Goal: Information Seeking & Learning: Learn about a topic

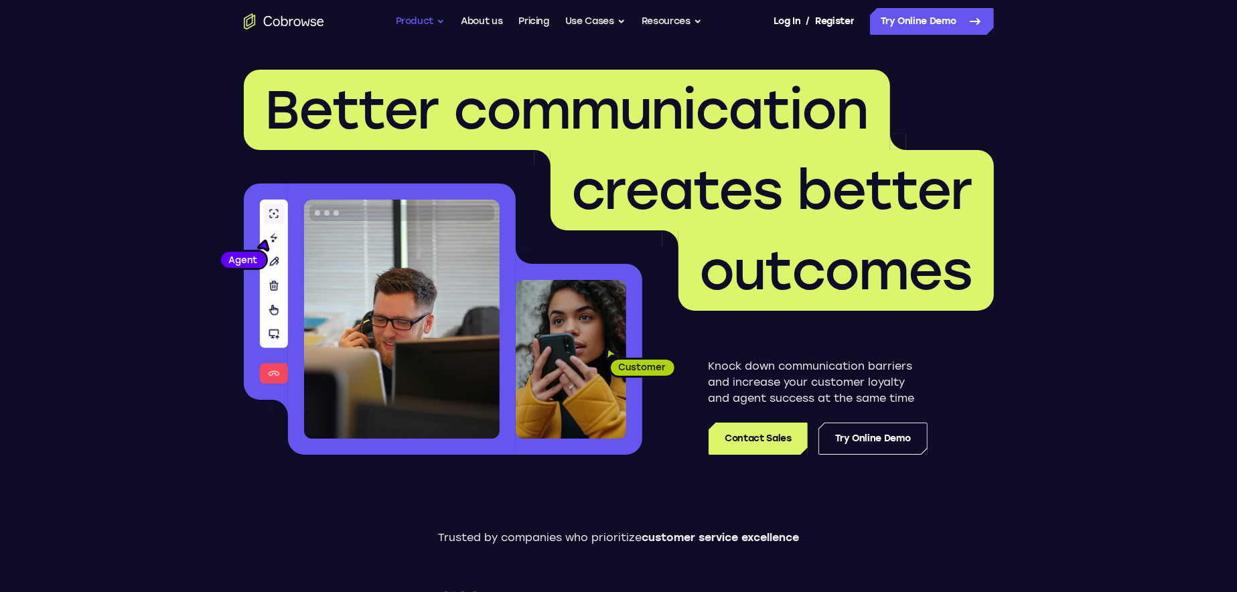
click at [443, 23] on button "Product" at bounding box center [421, 21] width 50 height 27
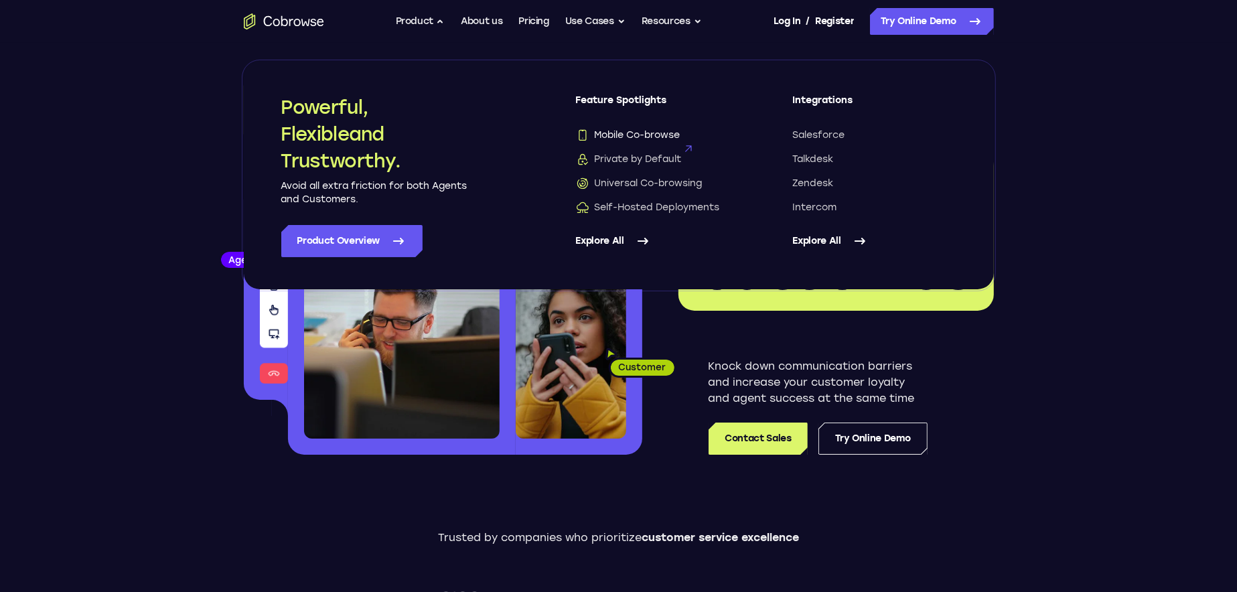
click at [648, 129] on span "Mobile Co-browse" at bounding box center [628, 135] width 104 height 13
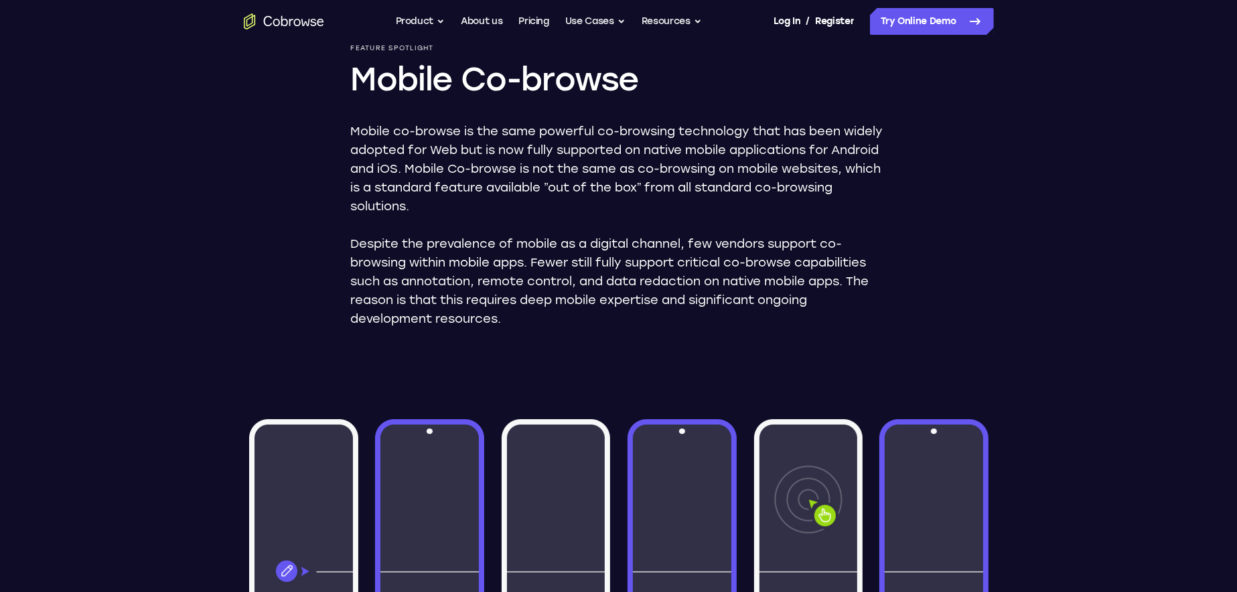
scroll to position [134, 0]
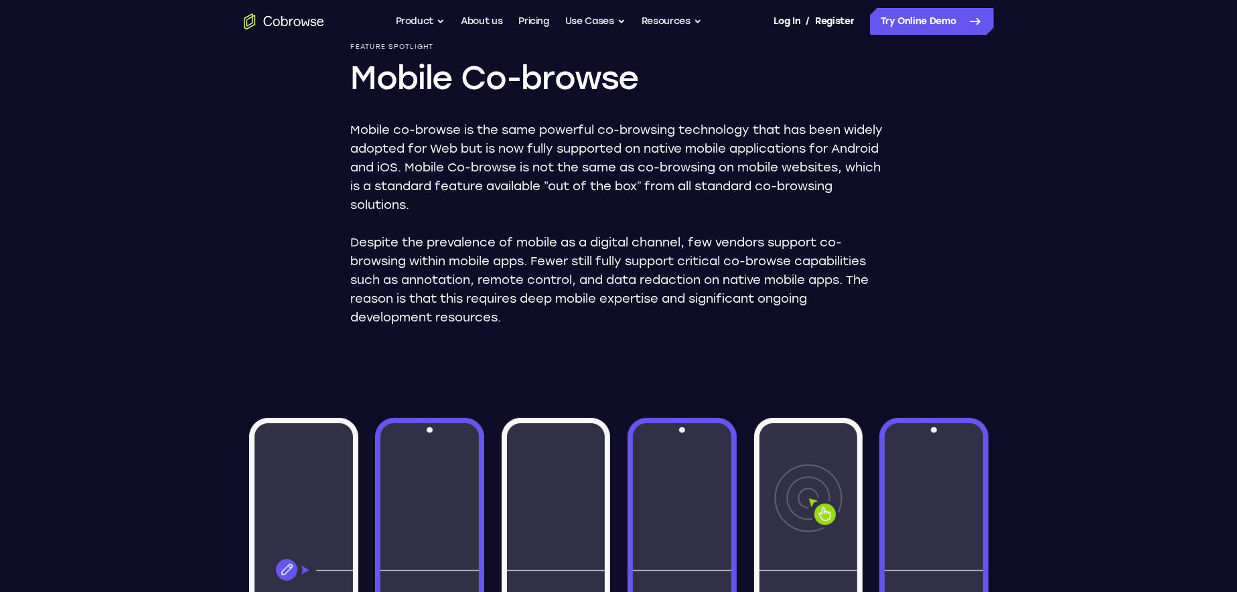
click at [223, 247] on div "Feature Spotlight Mobile Co-browse Mobile co-browse is the same powerful co-bro…" at bounding box center [618, 558] width 857 height 1298
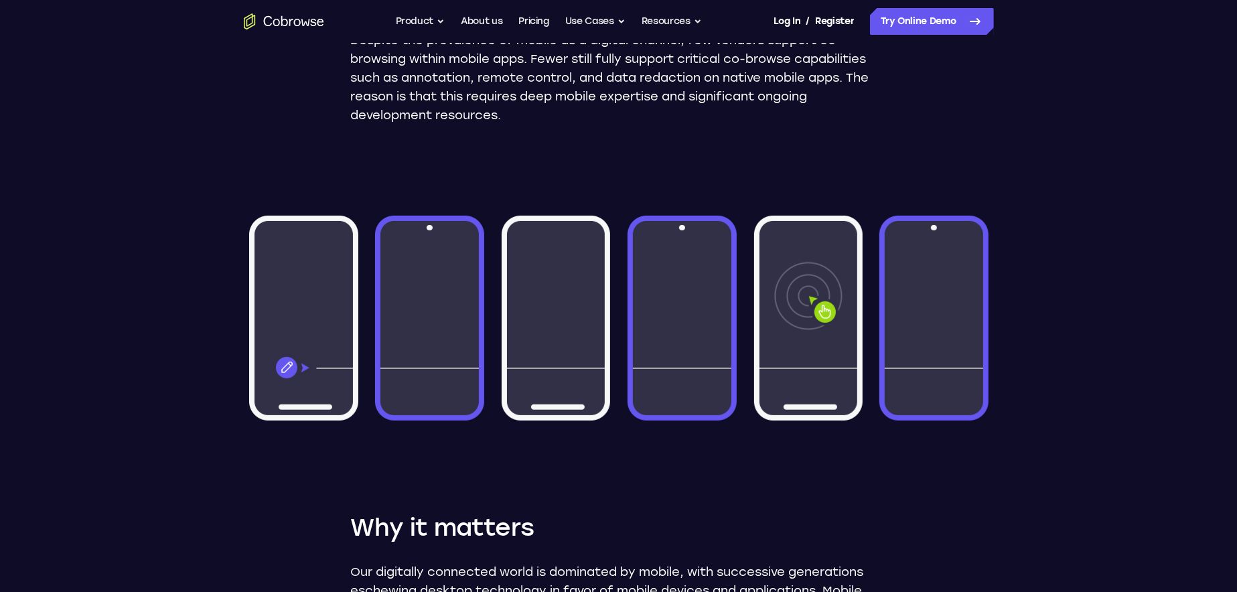
scroll to position [469, 0]
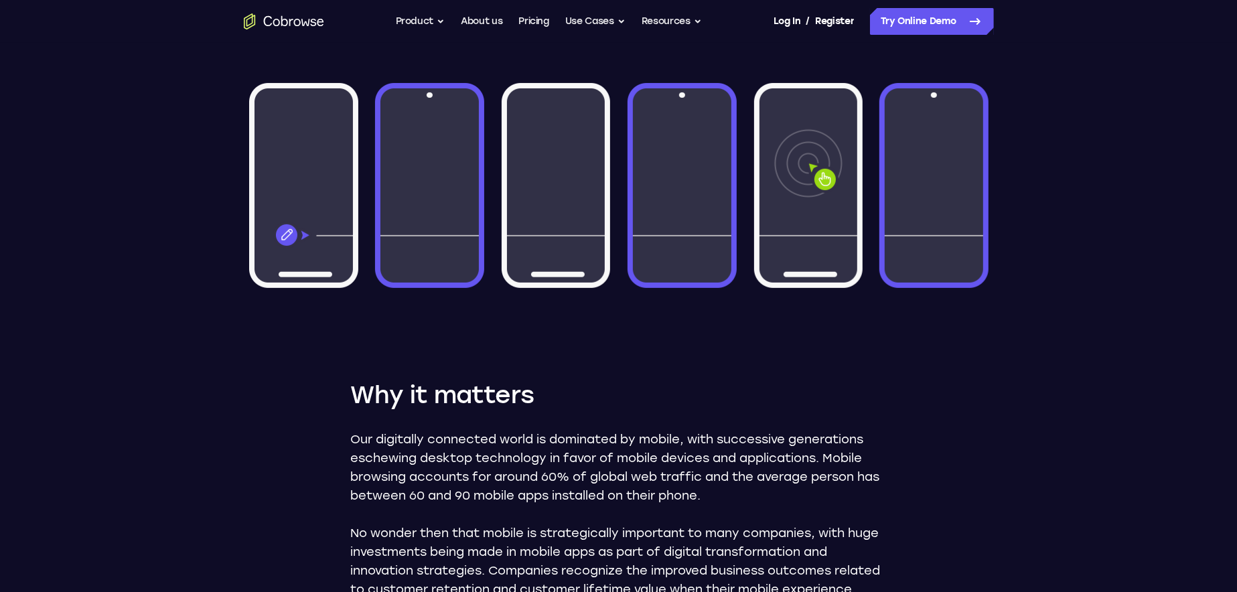
click at [745, 183] on img at bounding box center [619, 185] width 750 height 258
click at [677, 191] on img at bounding box center [619, 185] width 750 height 258
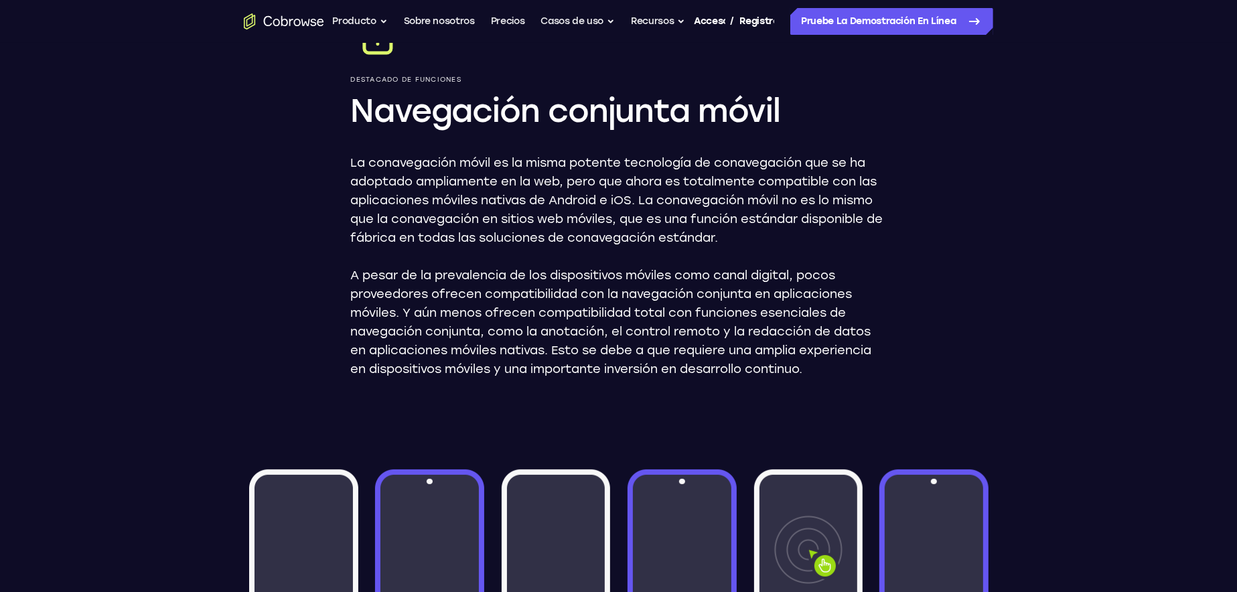
scroll to position [0, 0]
